Goal: Transaction & Acquisition: Download file/media

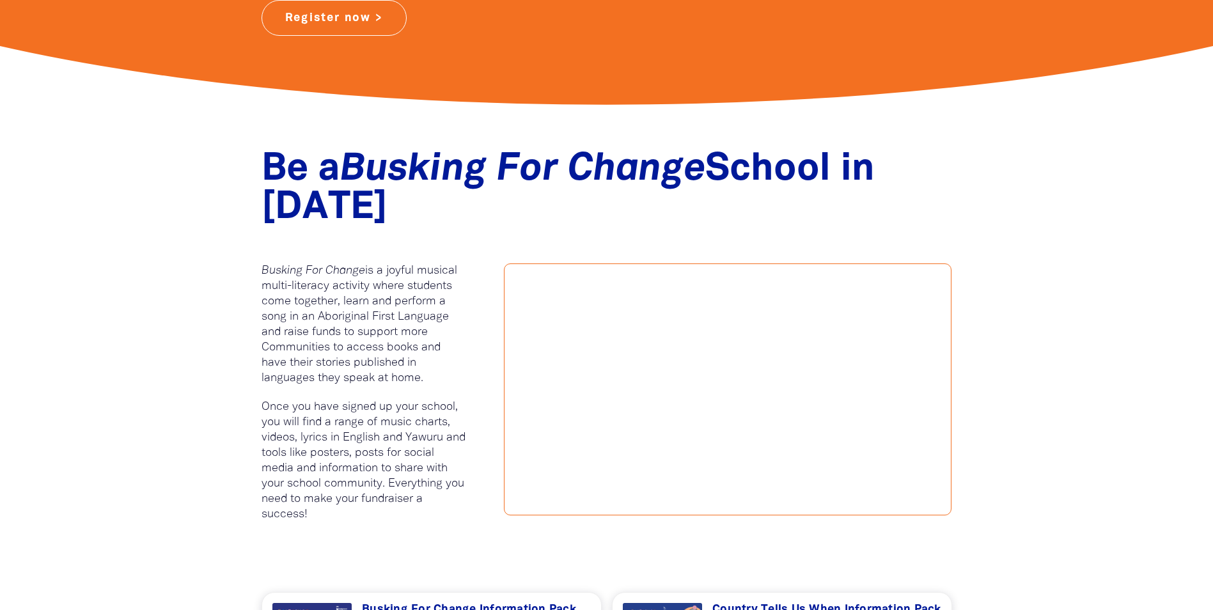
scroll to position [512, 0]
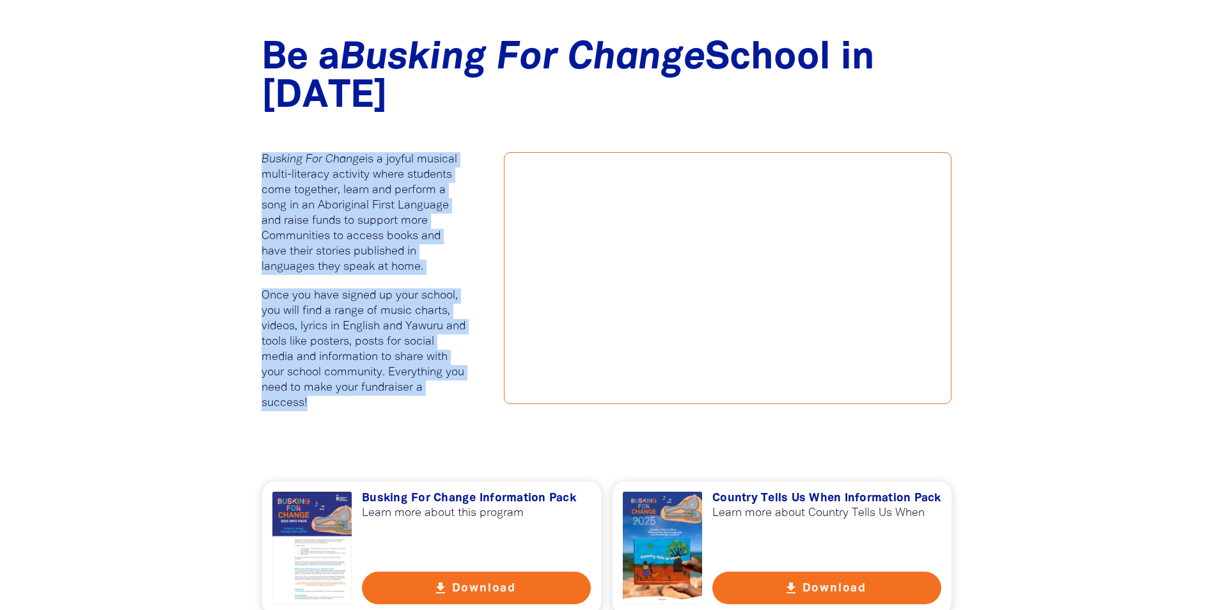
drag, startPoint x: 262, startPoint y: 161, endPoint x: 358, endPoint y: 402, distance: 258.9
click at [358, 402] on div "Busking For Change is a joyful musical multi-literacy activity where students c…" at bounding box center [363, 291] width 243 height 278
drag, startPoint x: 358, startPoint y: 402, endPoint x: 306, endPoint y: 307, distance: 107.9
copy div "Busking For Change is a joyful musical multi-literacy activity where students c…"
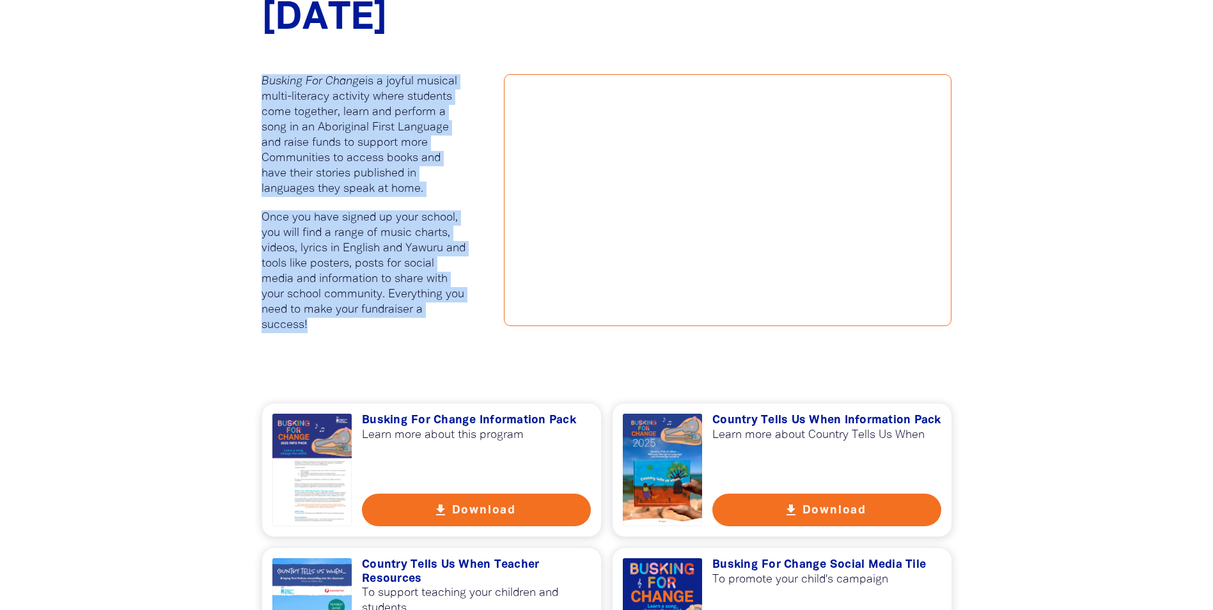
scroll to position [768, 0]
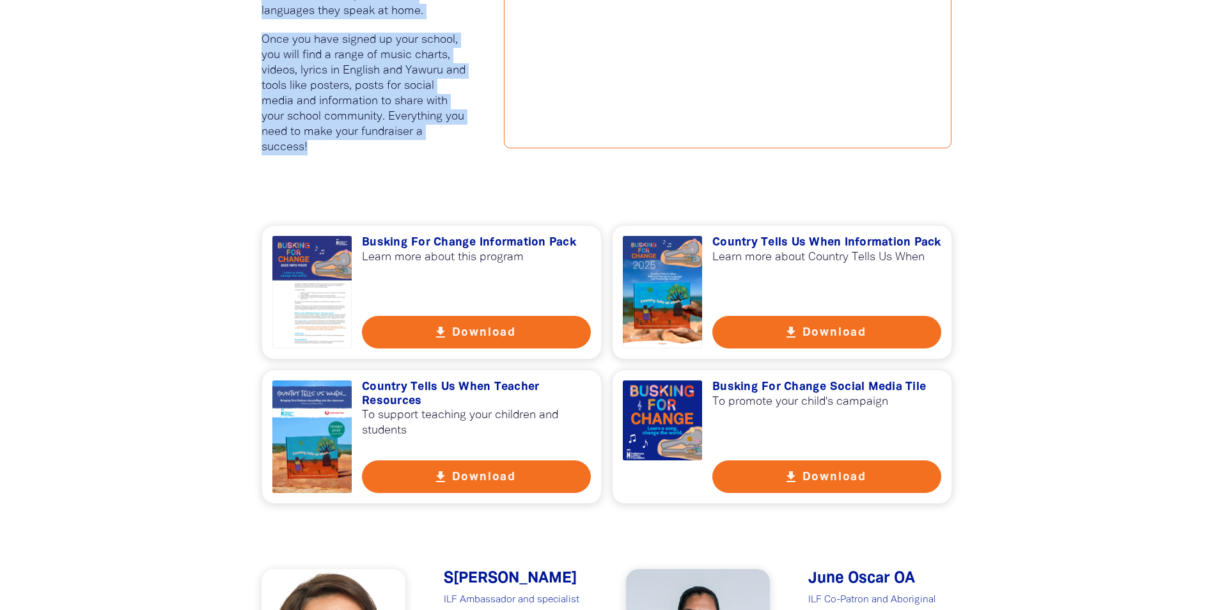
click at [775, 328] on button "get_app Download" at bounding box center [827, 332] width 229 height 33
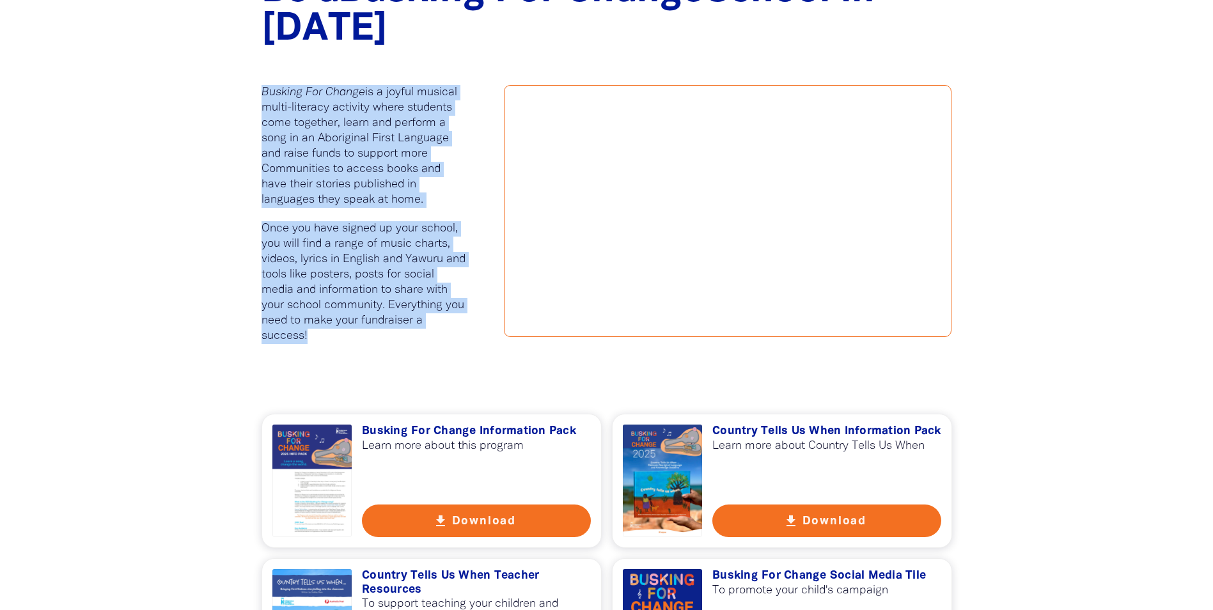
scroll to position [576, 0]
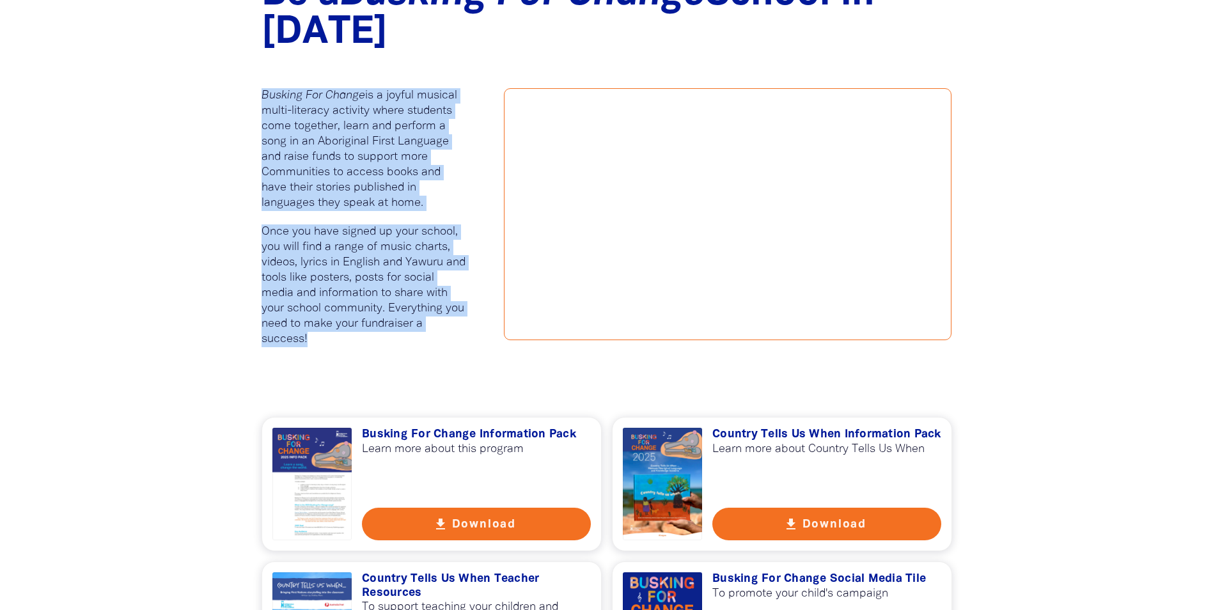
copy div "Busking For Change is a joyful musical multi-literacy activity where students c…"
click at [437, 216] on p at bounding box center [364, 218] width 205 height 14
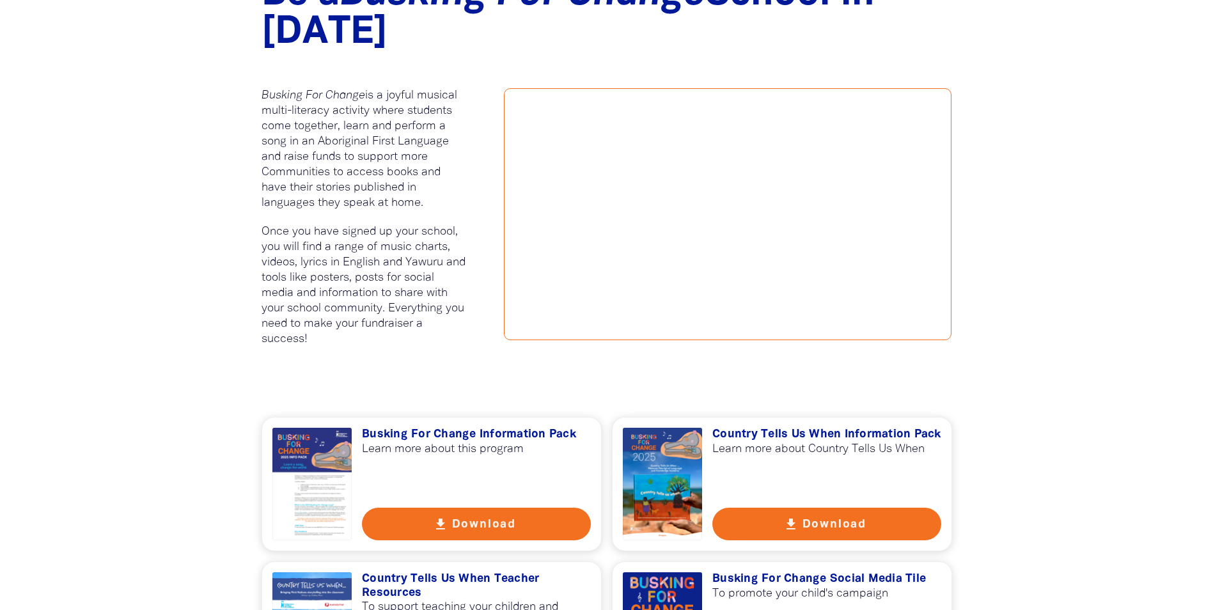
drag, startPoint x: 439, startPoint y: 209, endPoint x: 262, endPoint y: 92, distance: 212.9
click at [262, 92] on p "Busking For Change is a joyful musical multi-literacy activity where students c…" at bounding box center [364, 149] width 205 height 123
drag, startPoint x: 262, startPoint y: 92, endPoint x: 300, endPoint y: 123, distance: 49.5
copy p "Busking For Change is a joyful musical multi-literacy activity where students c…"
